Goal: Task Accomplishment & Management: Use online tool/utility

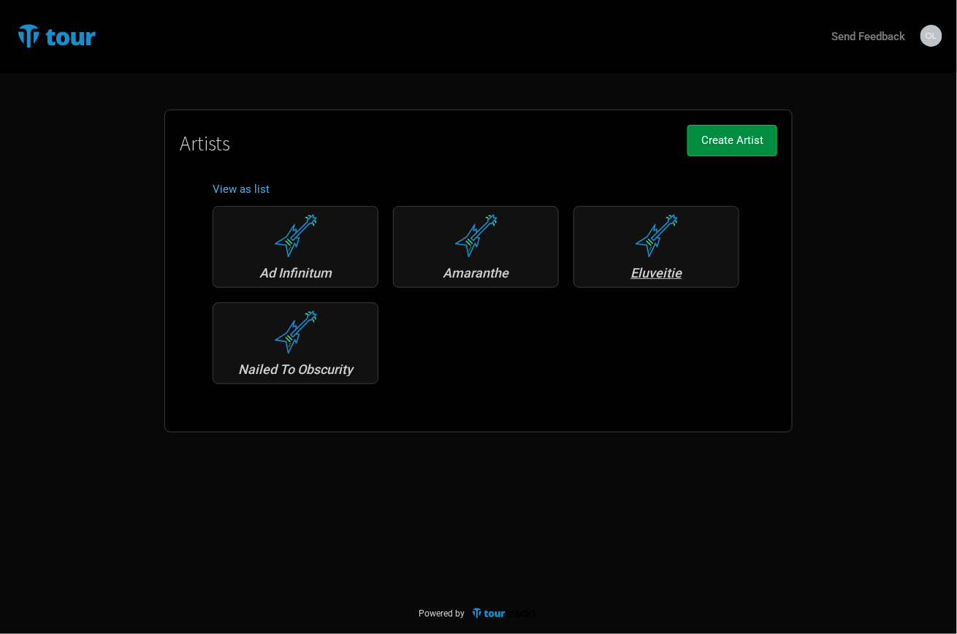
click at [640, 267] on div "Eluveitie" at bounding box center [657, 273] width 150 height 13
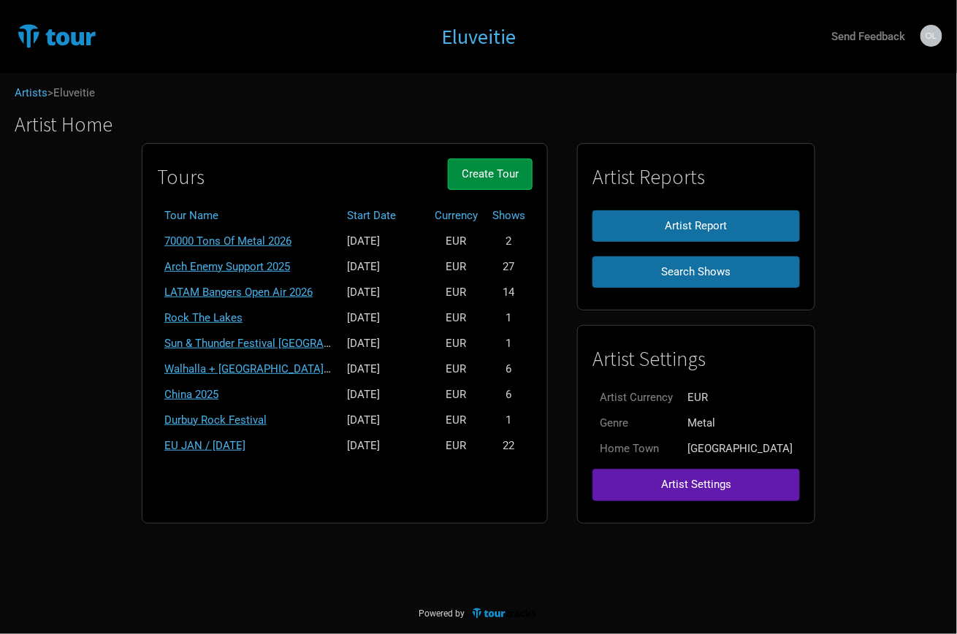
scroll to position [1, 0]
click at [251, 262] on link "Arch Enemy Support 2025" at bounding box center [227, 266] width 126 height 13
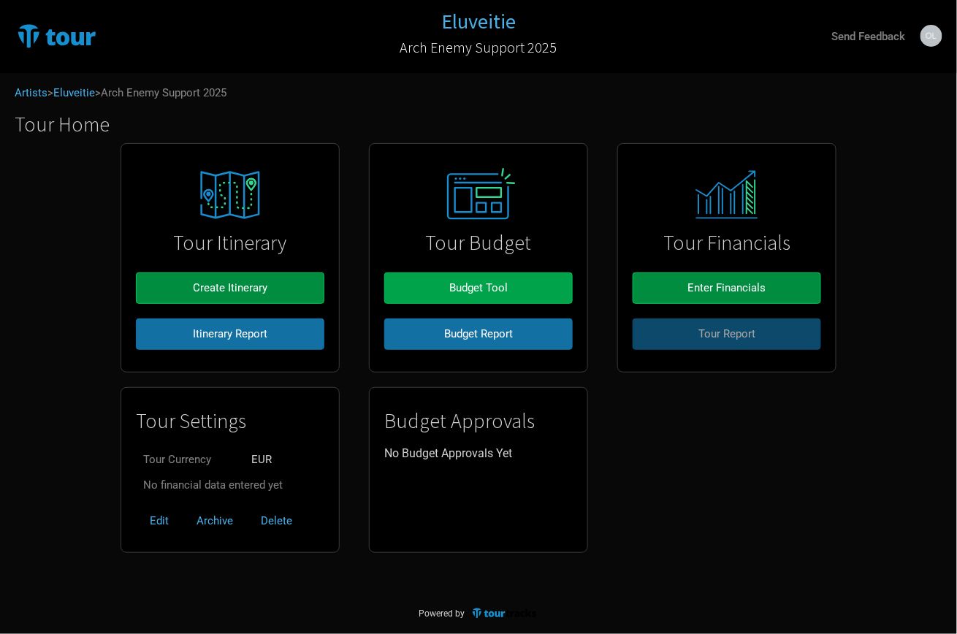
click at [461, 281] on span "Budget Tool" at bounding box center [478, 287] width 58 height 13
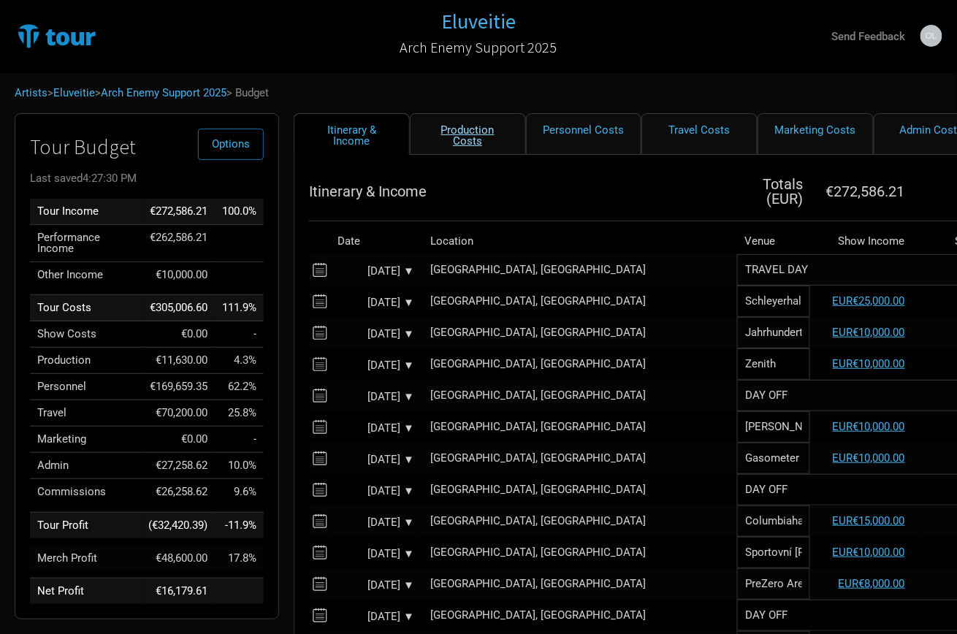
click at [476, 134] on link "Production Costs" at bounding box center [468, 134] width 116 height 42
select select "Shows"
select select "EUR"
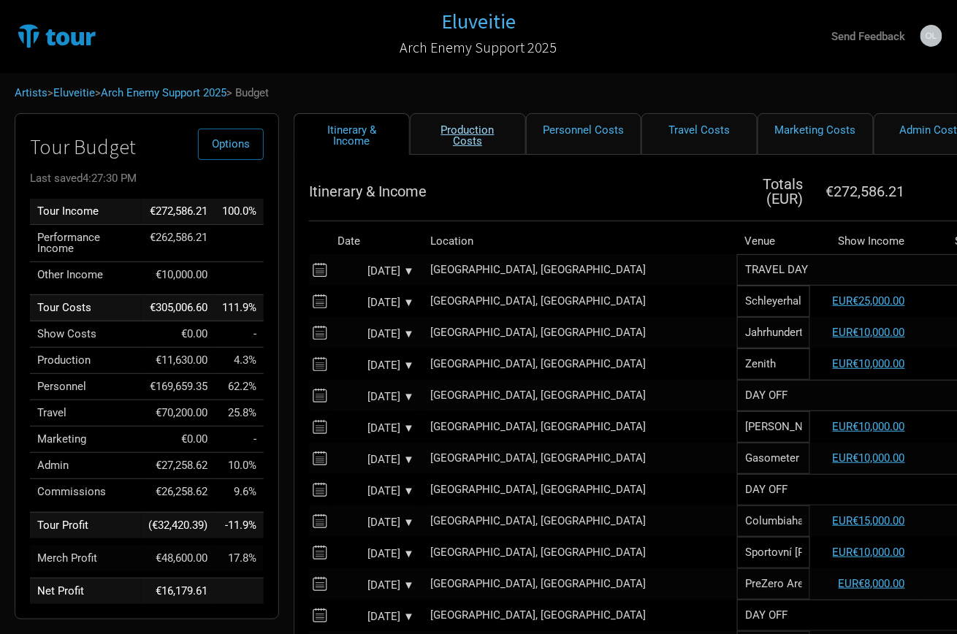
select select "EUR"
select select "Shows"
select select "EUR"
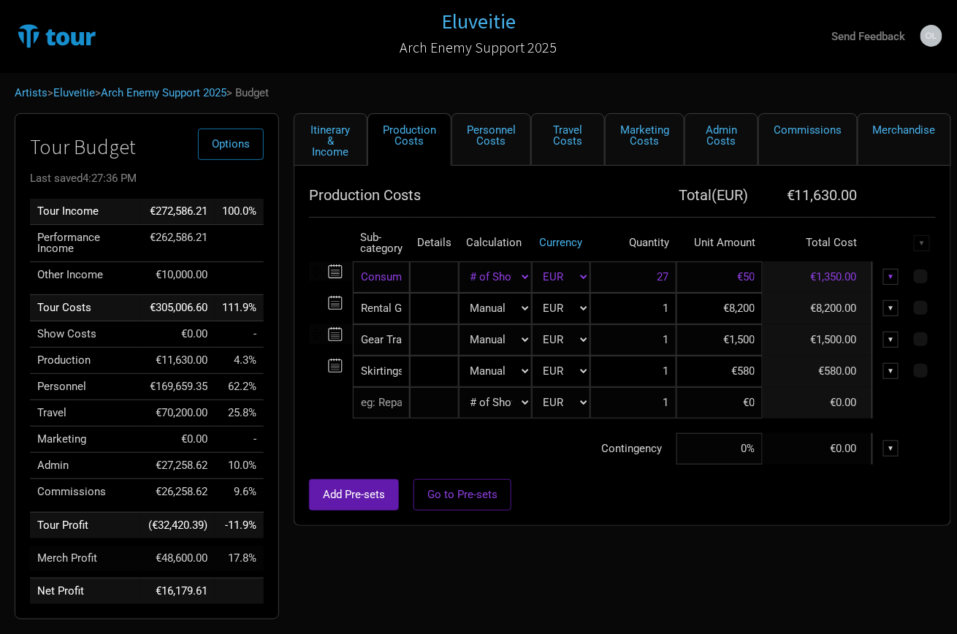
click at [717, 348] on input "€1,500" at bounding box center [720, 339] width 86 height 31
click at [728, 335] on input at bounding box center [720, 339] width 86 height 31
type input "€0"
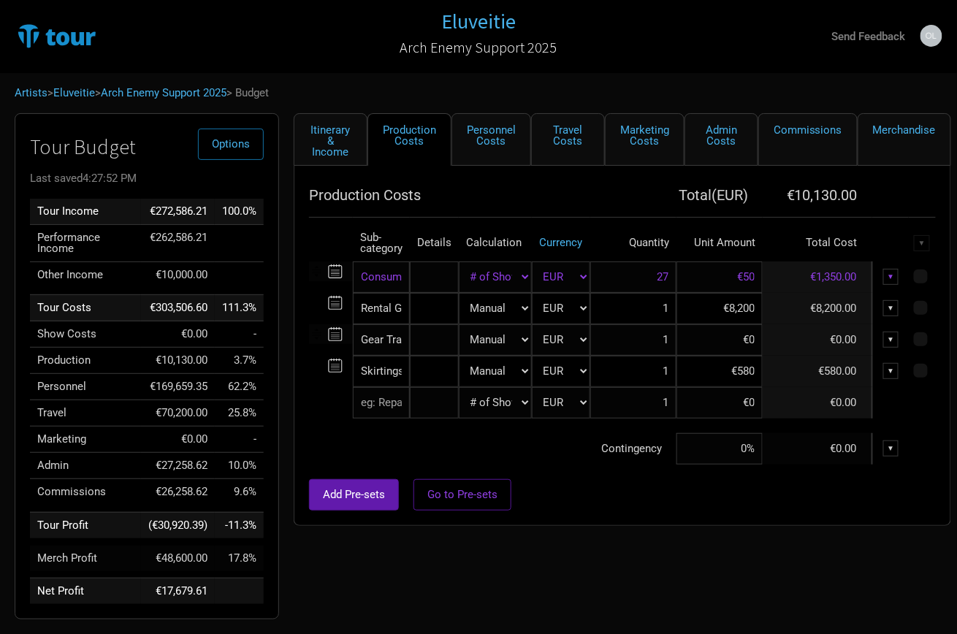
click at [641, 484] on div "Add Pre-sets Go to Pre-sets" at bounding box center [622, 494] width 627 height 31
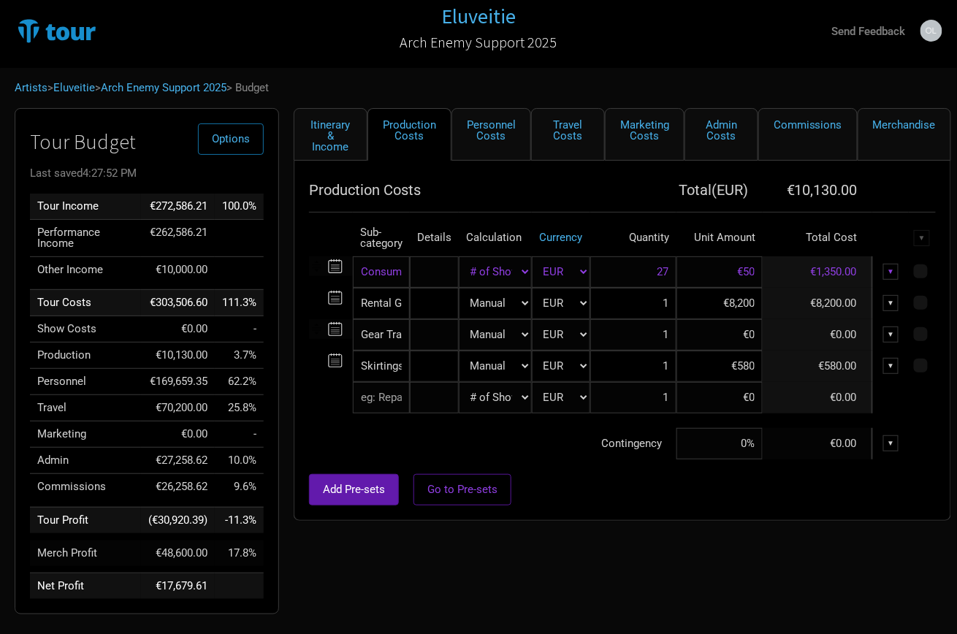
scroll to position [4, 0]
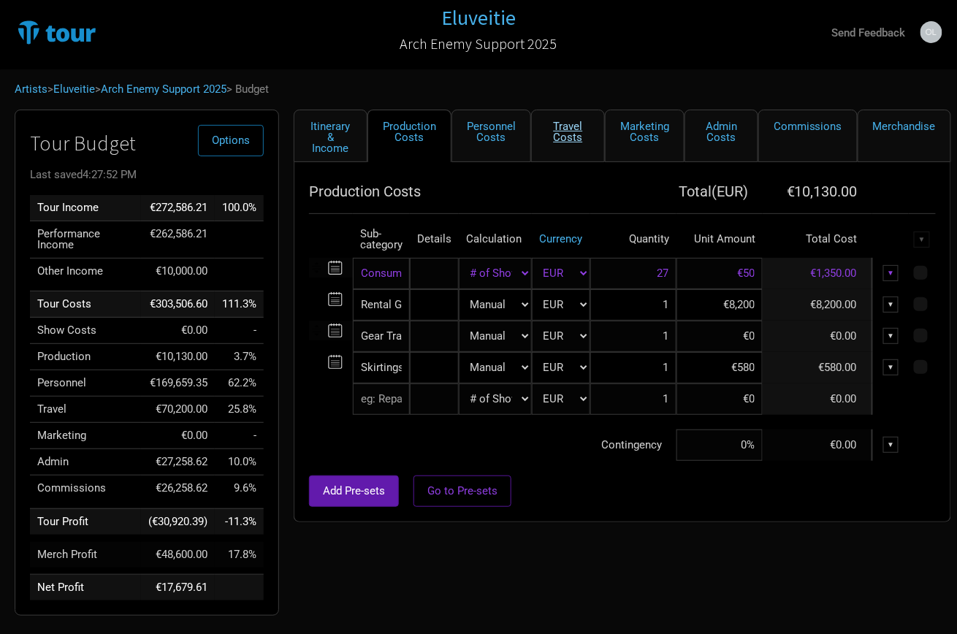
click at [566, 134] on link "Travel Costs" at bounding box center [568, 136] width 74 height 53
select select "EUR"
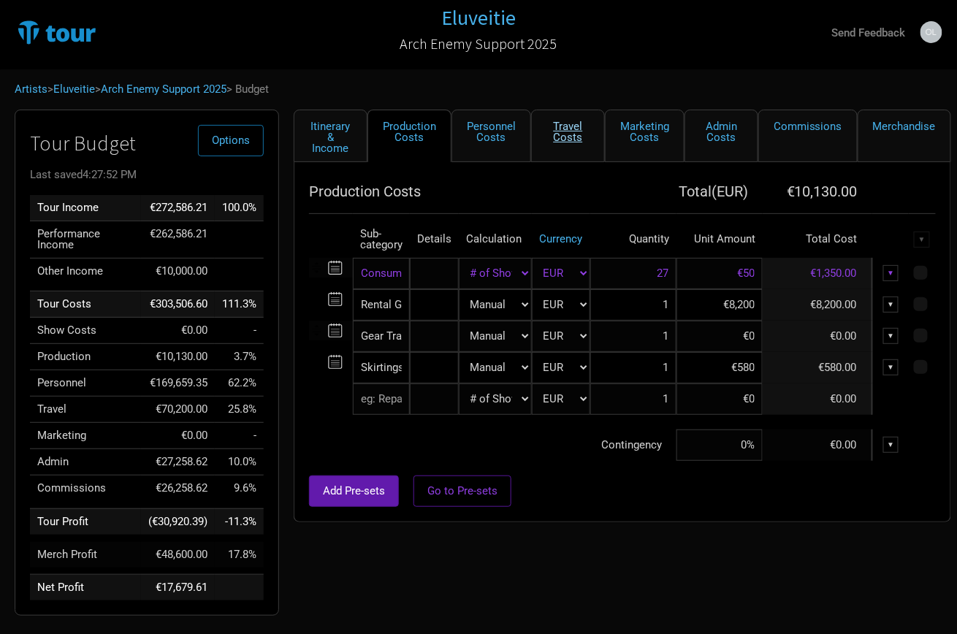
select select "EUR"
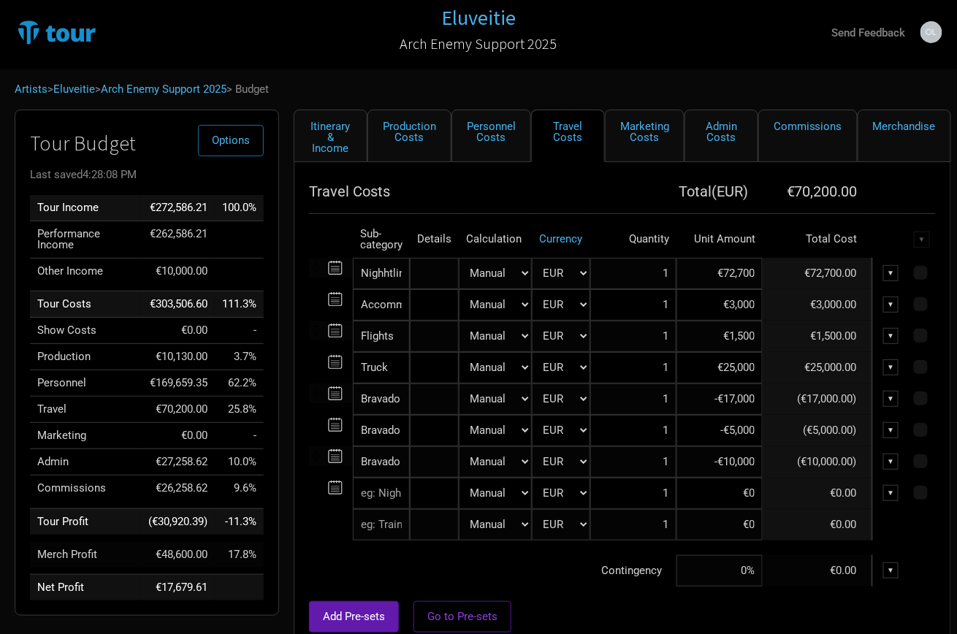
click at [734, 363] on input "€25,000" at bounding box center [720, 367] width 86 height 31
type input "€24,000"
click at [592, 601] on div "Add Pre-sets Go to Pre-sets" at bounding box center [622, 616] width 627 height 31
drag, startPoint x: 734, startPoint y: 400, endPoint x: 728, endPoint y: 422, distance: 23.2
click at [734, 400] on input "-€17,000" at bounding box center [720, 399] width 86 height 31
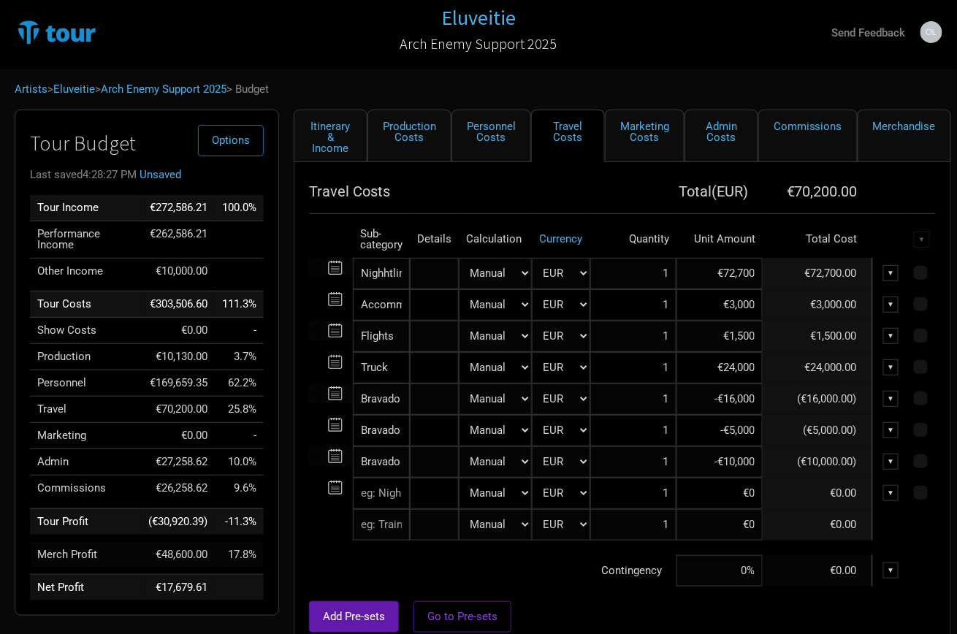
type input "-€16,000"
click at [609, 595] on div at bounding box center [622, 594] width 627 height 15
click at [734, 367] on input "€24,000" at bounding box center [720, 367] width 86 height 31
click at [737, 373] on input "€24,000" at bounding box center [720, 367] width 86 height 31
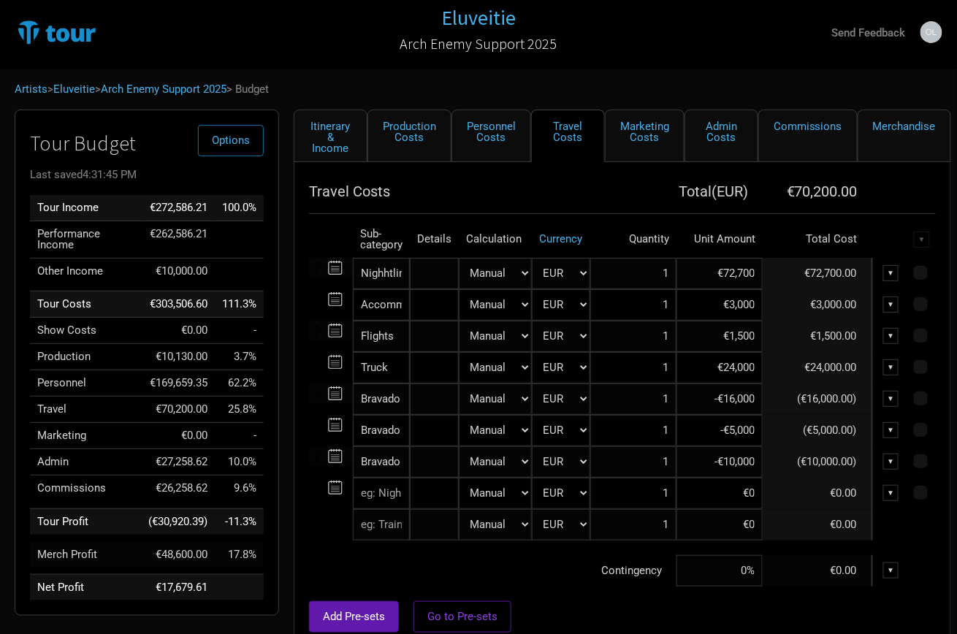
click at [737, 373] on input "€24,000" at bounding box center [720, 367] width 86 height 31
drag, startPoint x: 743, startPoint y: 367, endPoint x: 765, endPoint y: 417, distance: 55.0
click at [743, 368] on input "€24,000" at bounding box center [720, 367] width 86 height 31
click at [742, 376] on input "€24,000" at bounding box center [720, 367] width 86 height 31
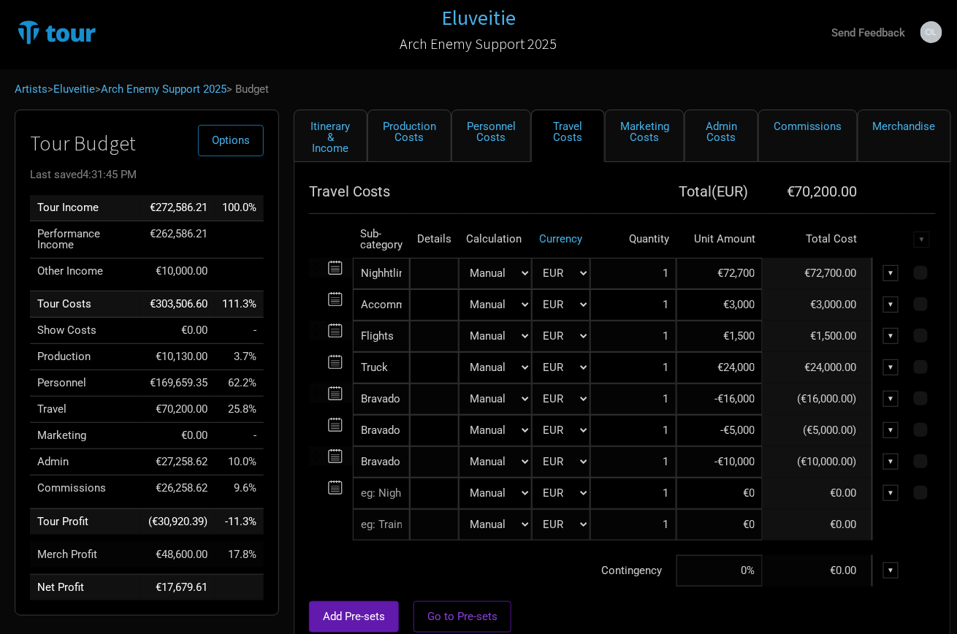
click at [745, 370] on input "€24,000" at bounding box center [720, 367] width 86 height 31
type input "€24,500"
drag, startPoint x: 810, startPoint y: 609, endPoint x: 801, endPoint y: 615, distance: 10.5
click at [810, 609] on div "Add Pre-sets Go to Pre-sets" at bounding box center [622, 616] width 627 height 31
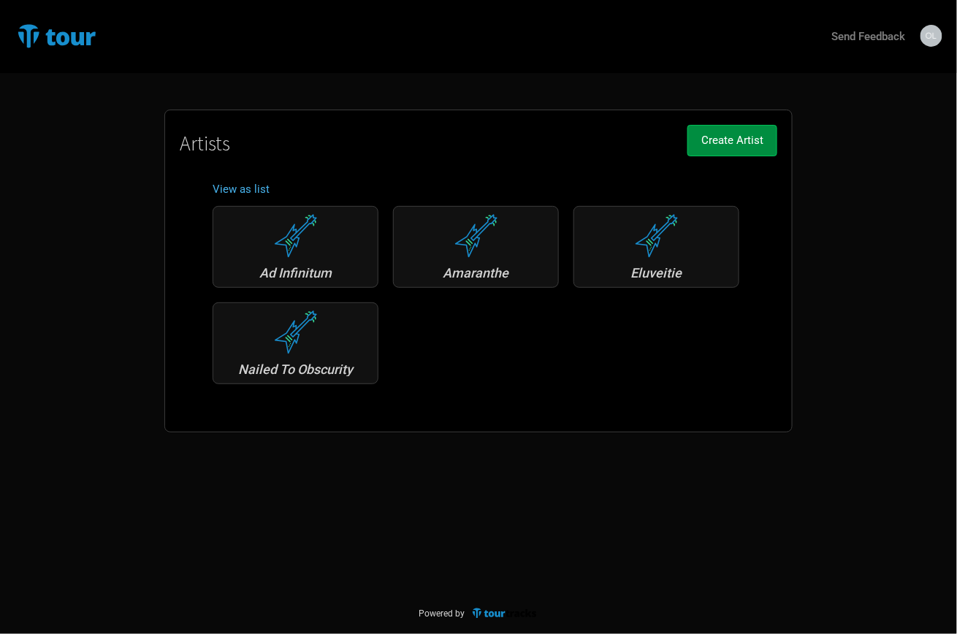
click at [636, 275] on div "Eluveitie" at bounding box center [657, 273] width 150 height 13
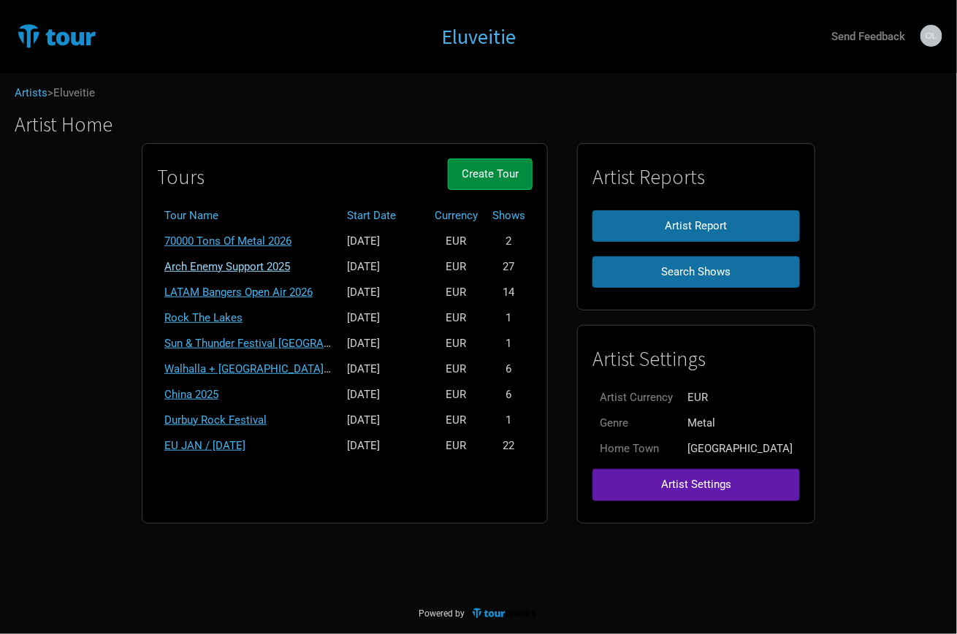
click at [265, 264] on link "Arch Enemy Support 2025" at bounding box center [227, 266] width 126 height 13
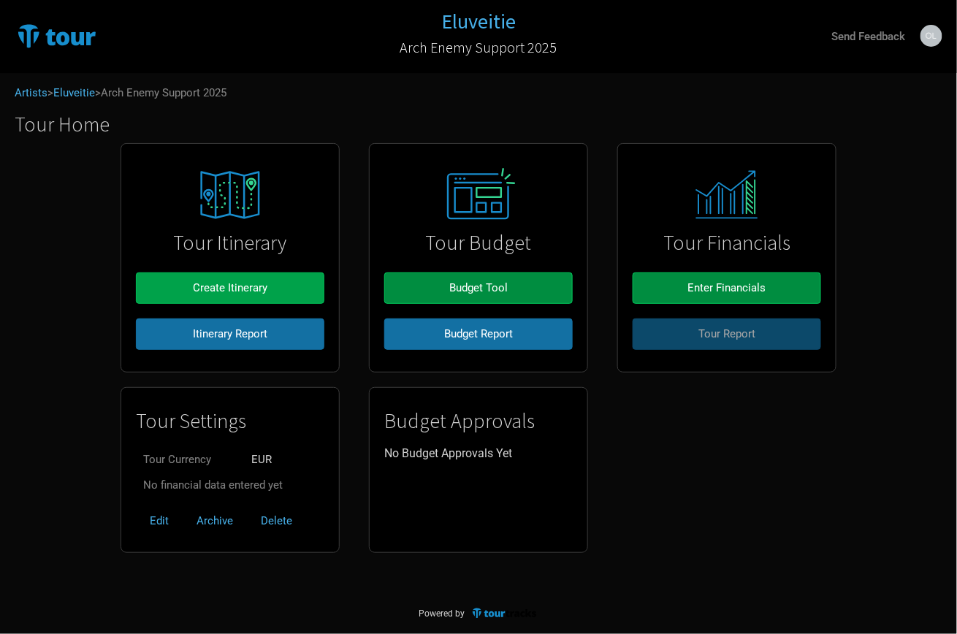
click at [228, 283] on span "Create Itinerary" at bounding box center [230, 287] width 75 height 13
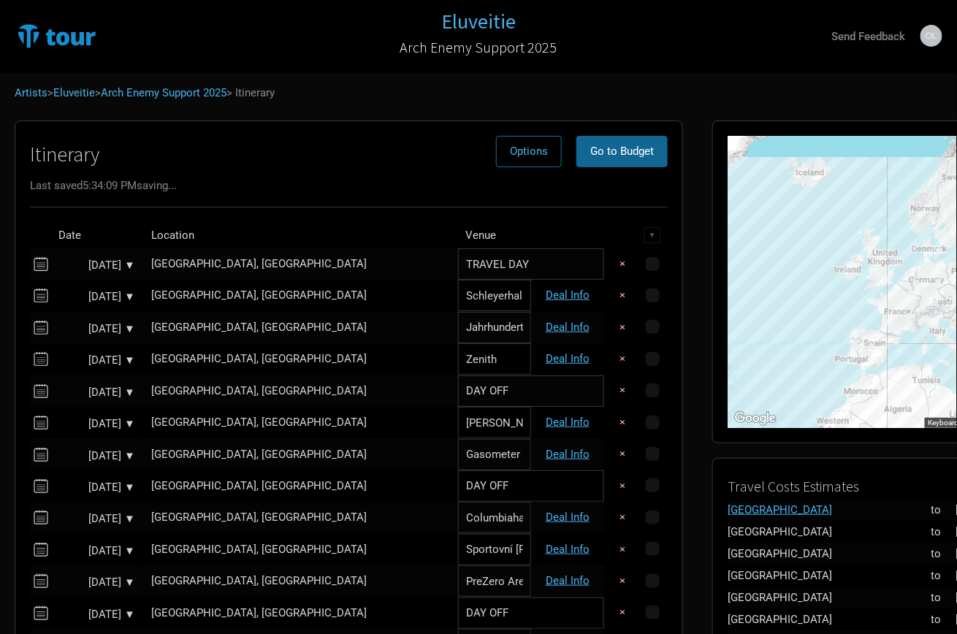
click at [590, 145] on span "Go to Budget" at bounding box center [622, 151] width 64 height 13
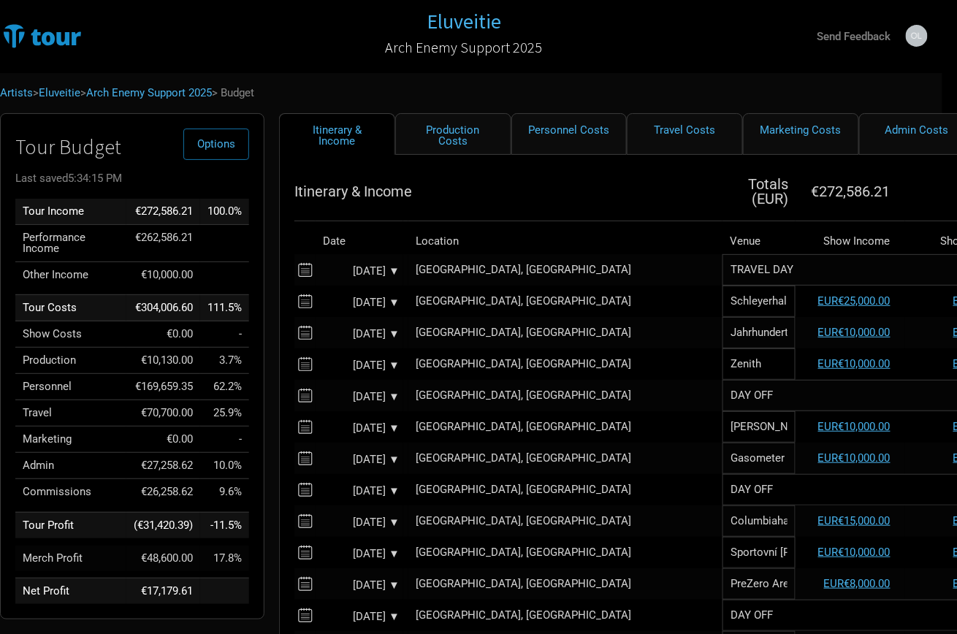
scroll to position [1, 16]
click at [548, 135] on link "Personnel Costs" at bounding box center [568, 134] width 116 height 42
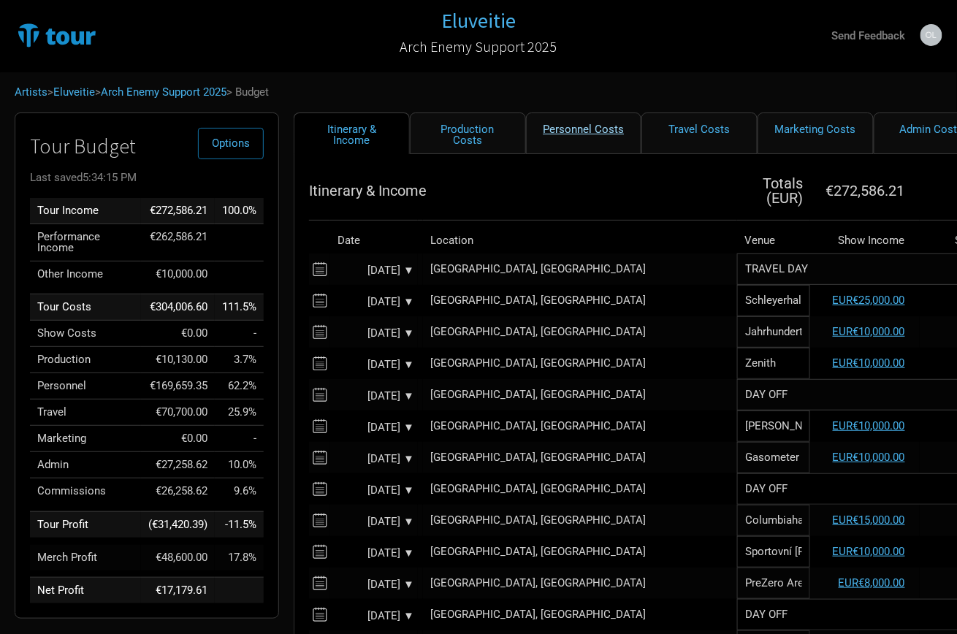
select select "EUR"
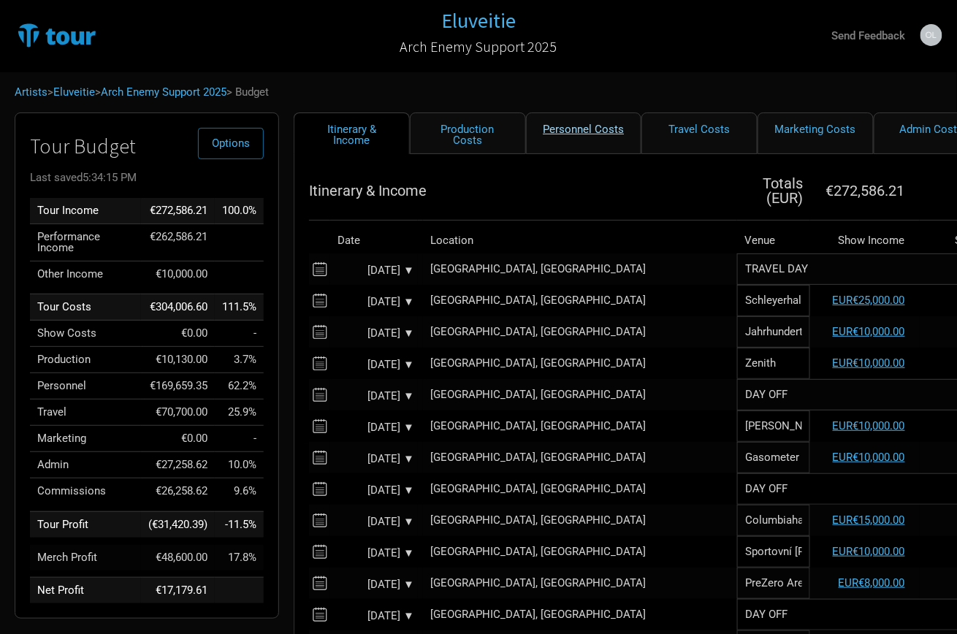
select select "EUR"
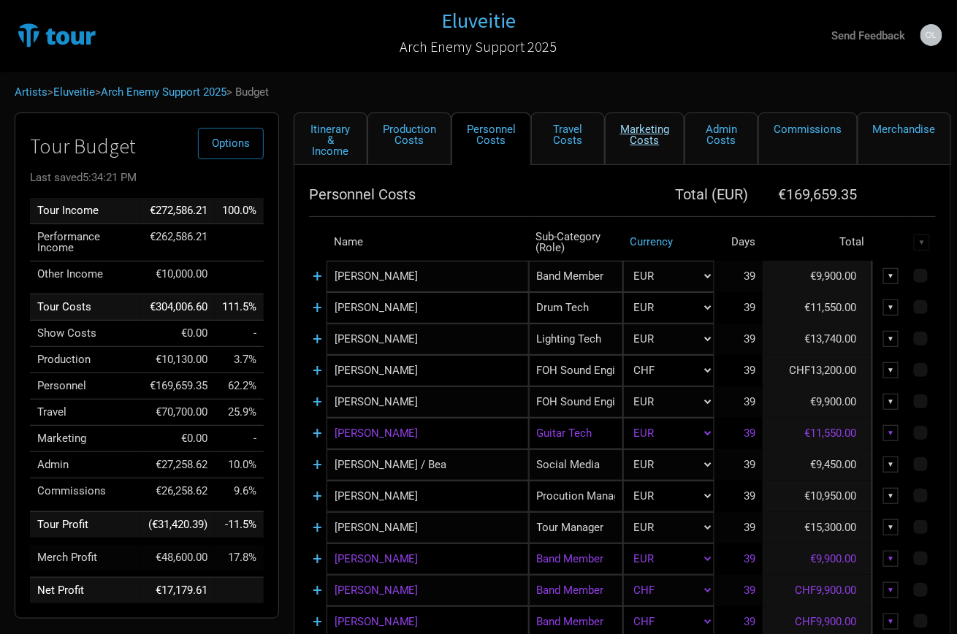
click at [655, 143] on link "Marketing Costs" at bounding box center [645, 139] width 80 height 53
select select "% of Gross"
select select "EUR"
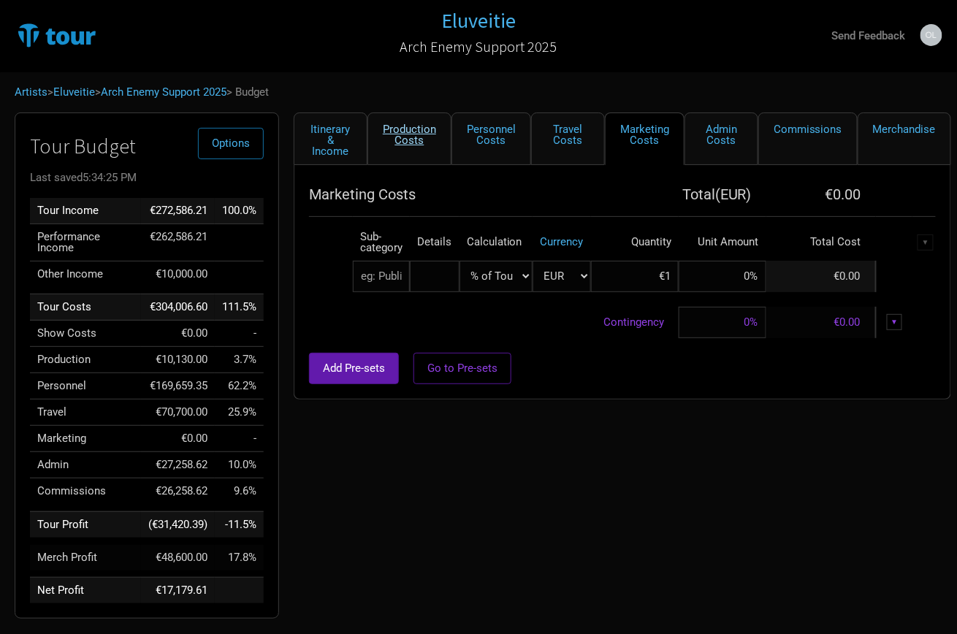
click at [395, 155] on link "Production Costs" at bounding box center [410, 139] width 84 height 53
select select "Shows"
select select "EUR"
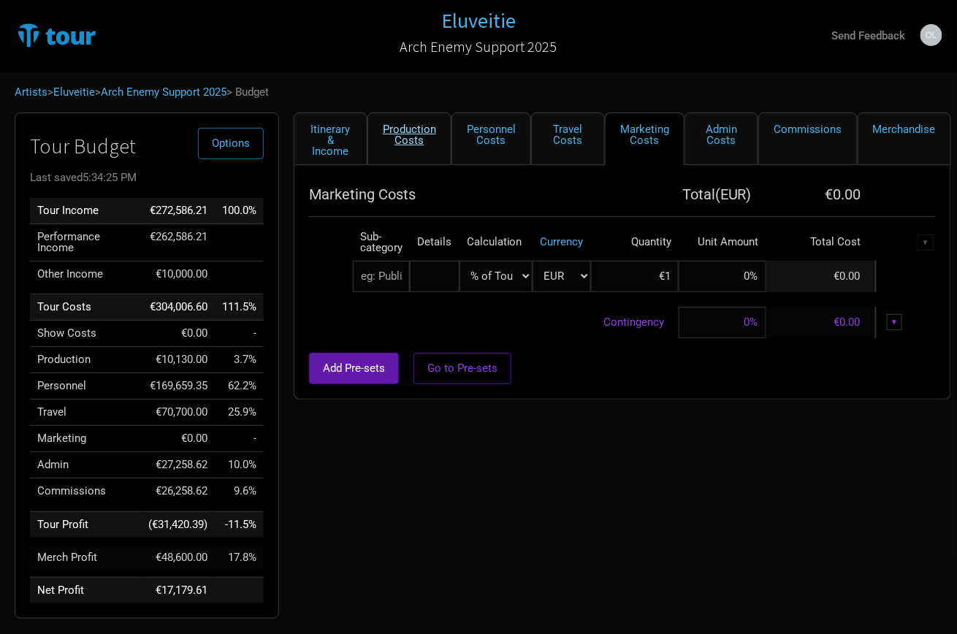
select select "EUR"
select select "Shows"
select select "EUR"
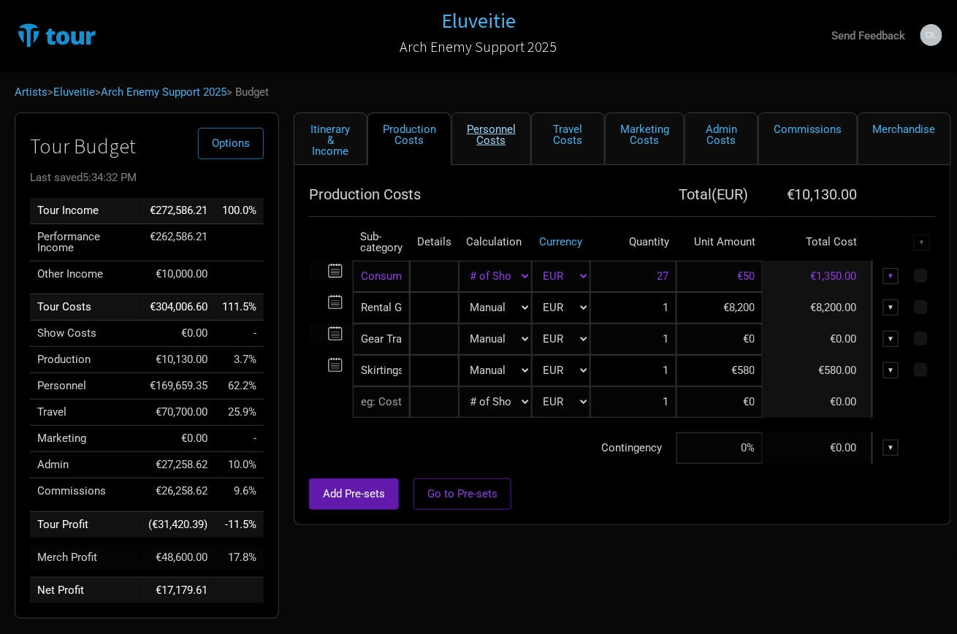
click at [485, 125] on link "Personnel Costs" at bounding box center [492, 139] width 80 height 53
select select "EUR"
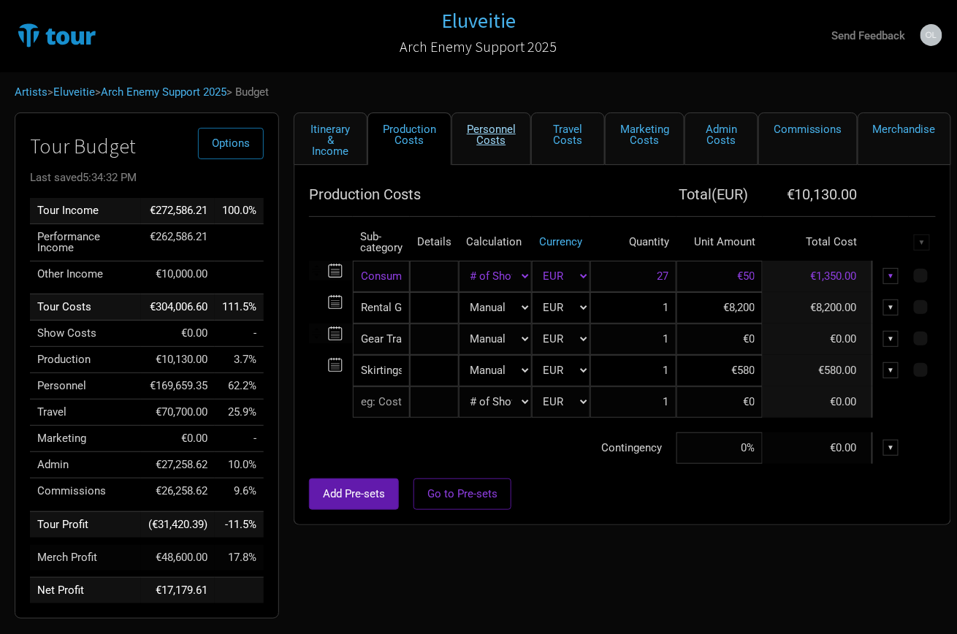
select select "EUR"
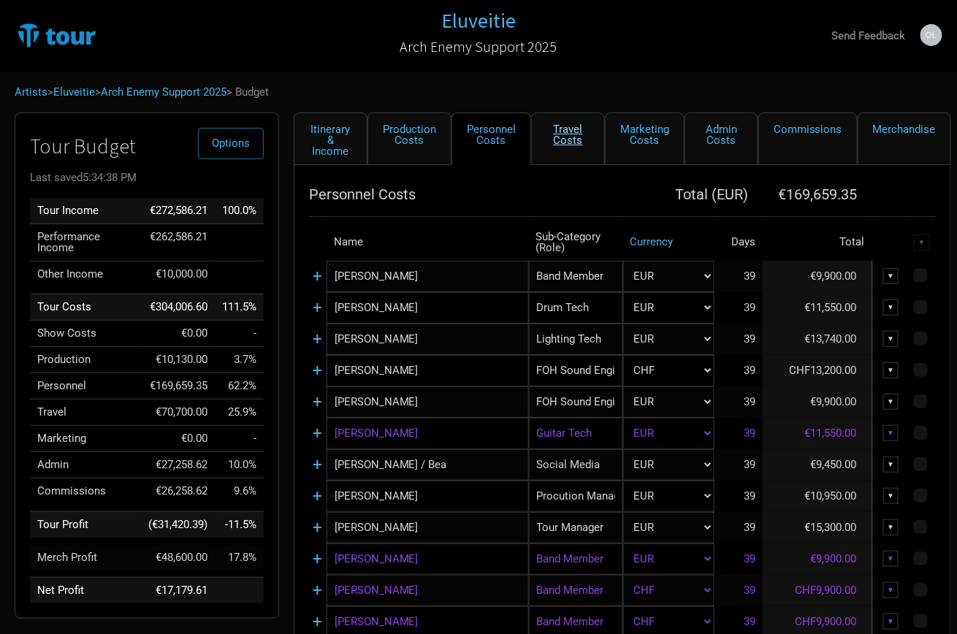
click at [576, 140] on link "Travel Costs" at bounding box center [568, 139] width 74 height 53
select select "EUR"
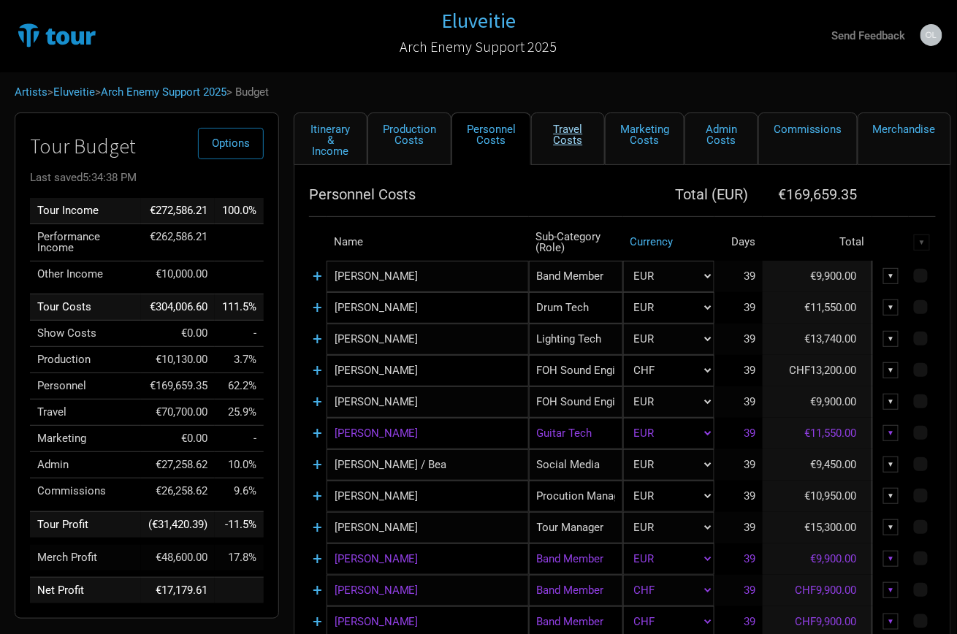
select select "EUR"
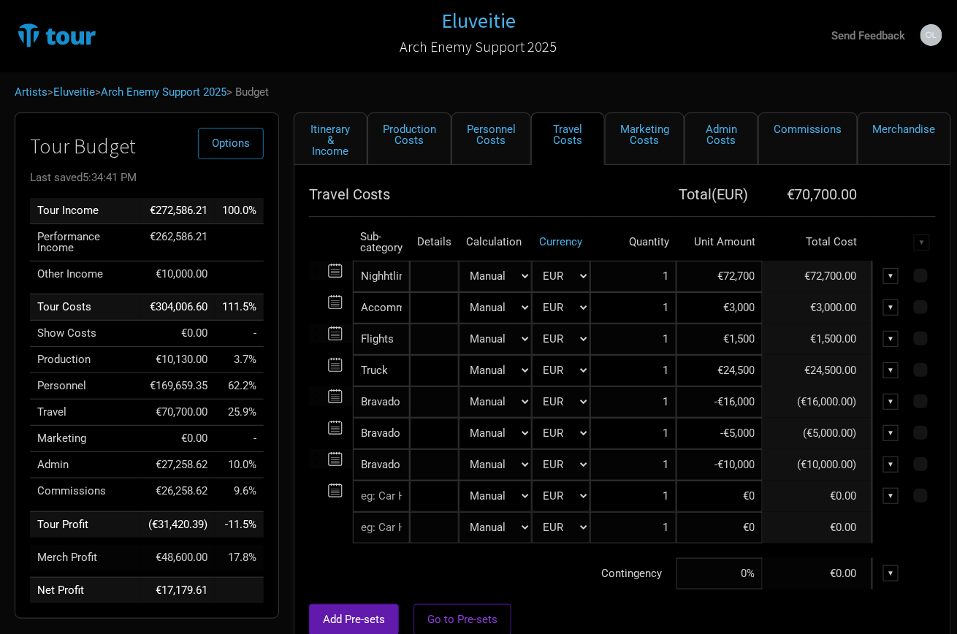
drag, startPoint x: 736, startPoint y: 403, endPoint x: 747, endPoint y: 465, distance: 63.7
click at [736, 403] on input "-€16,000" at bounding box center [720, 401] width 86 height 31
type input "-€18,000"
click at [688, 604] on div "Add Pre-sets Go to Pre-sets" at bounding box center [622, 619] width 627 height 31
drag, startPoint x: 739, startPoint y: 403, endPoint x: 743, endPoint y: 418, distance: 15.1
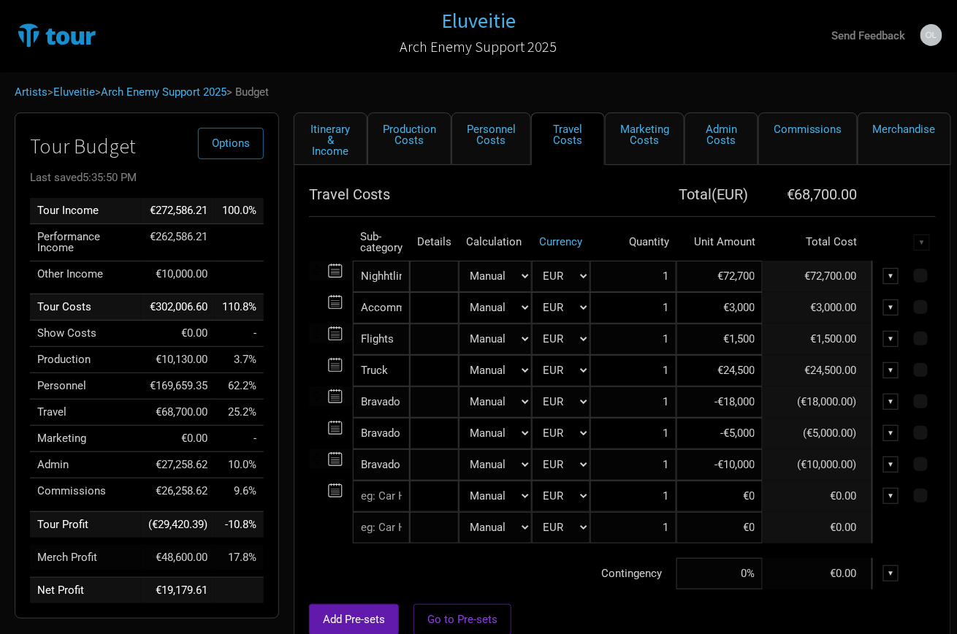
click at [739, 403] on input "-€18,000" at bounding box center [720, 401] width 86 height 31
click at [641, 595] on div at bounding box center [622, 597] width 627 height 15
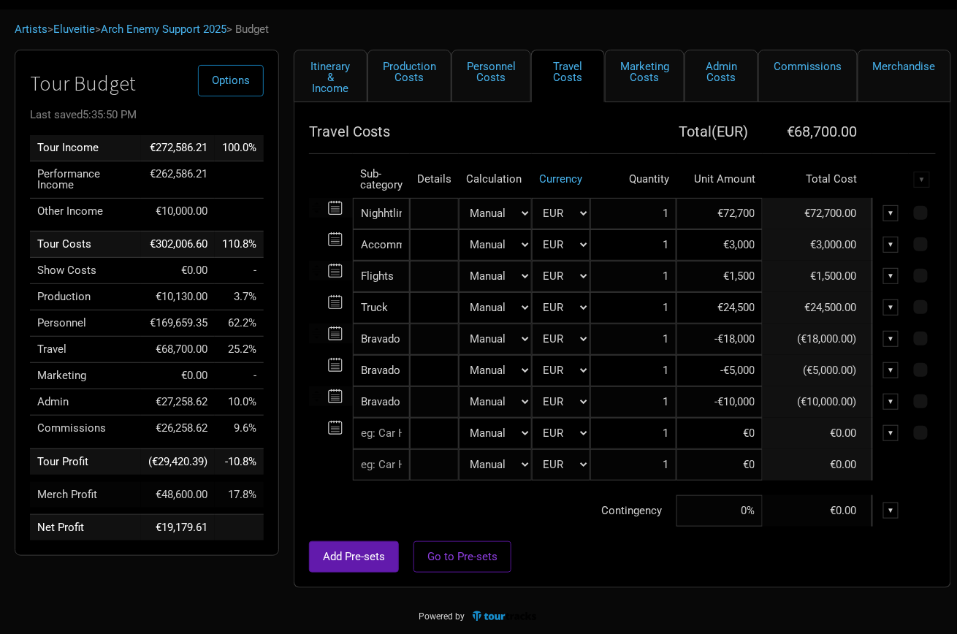
scroll to position [62, 0]
